Goal: Navigation & Orientation: Go to known website

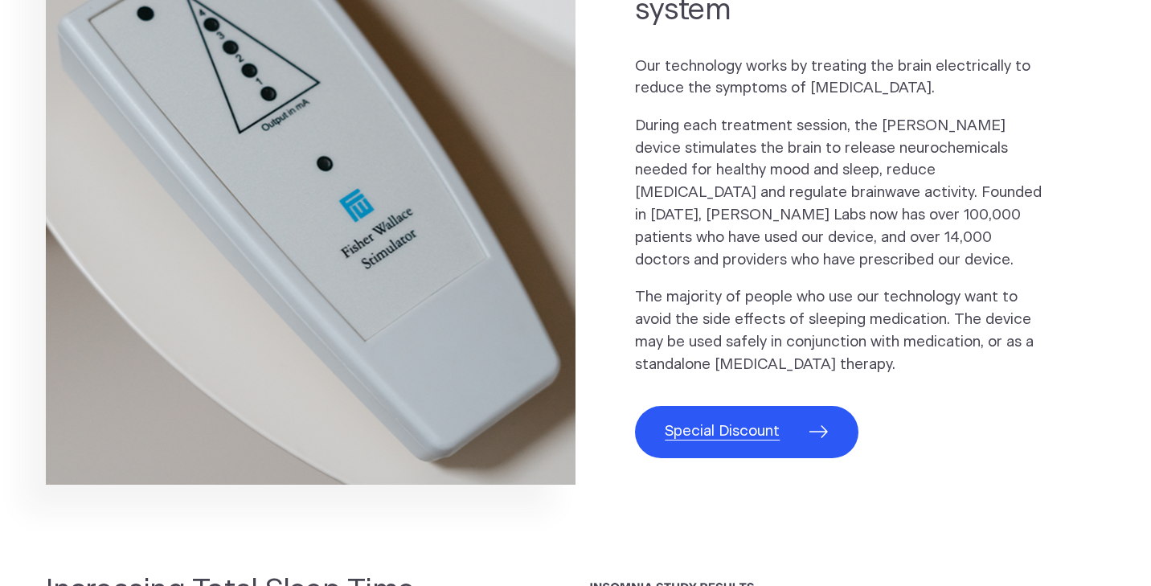
scroll to position [883, 0]
click at [682, 433] on span "Special Discount" at bounding box center [722, 431] width 115 height 23
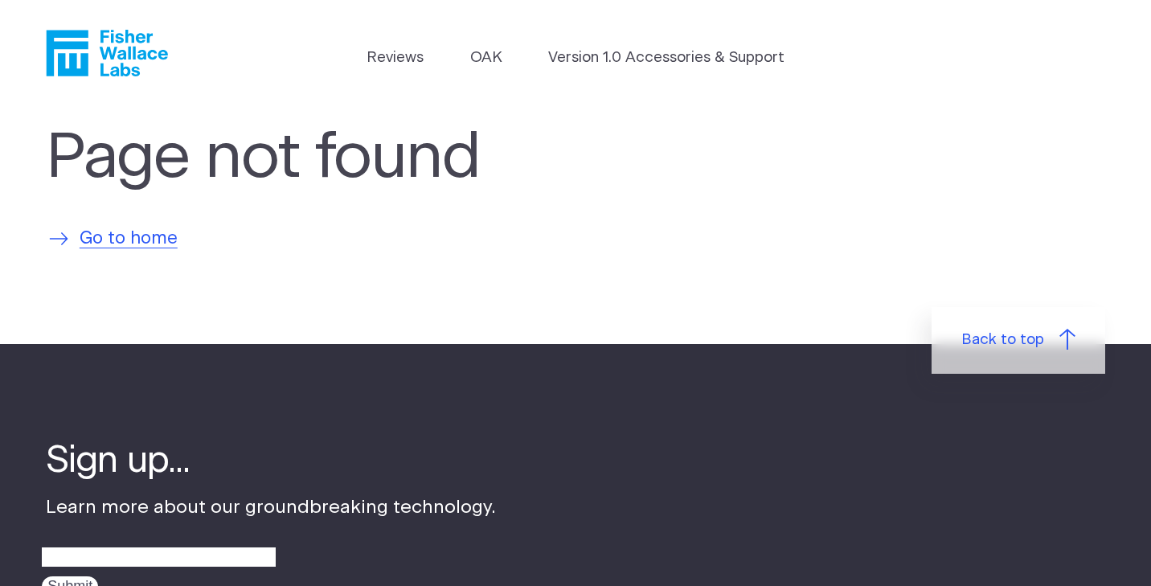
click at [130, 246] on span "Go to home" at bounding box center [129, 239] width 98 height 27
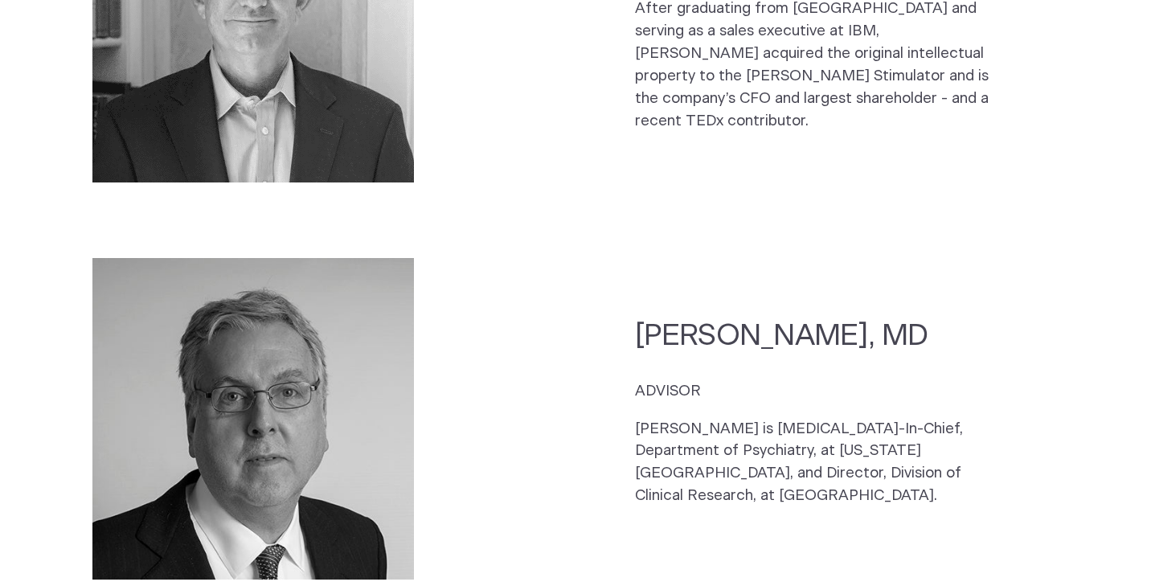
scroll to position [2646, 0]
